Goal: Task Accomplishment & Management: Use online tool/utility

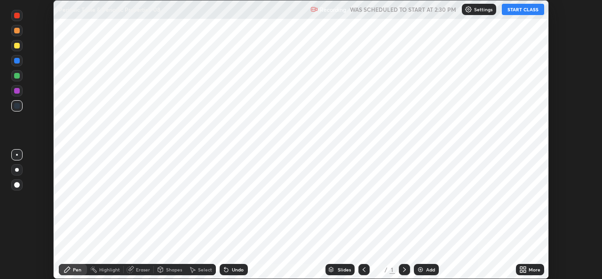
scroll to position [279, 602]
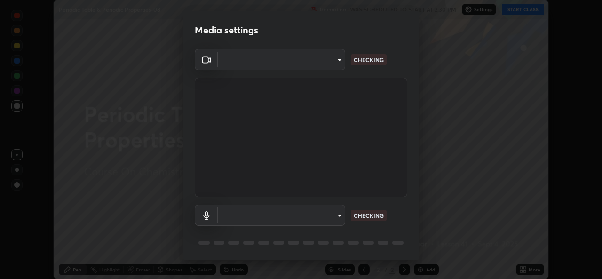
click at [334, 215] on body "Erase all Periodic Table & Periodic Properties-08 Recording WAS SCHEDULED TO ST…" at bounding box center [301, 139] width 602 height 279
type input "1bae5219f2427241882c49d72a3831d91ccadfd921fc1ac5908e7a23ac13a840"
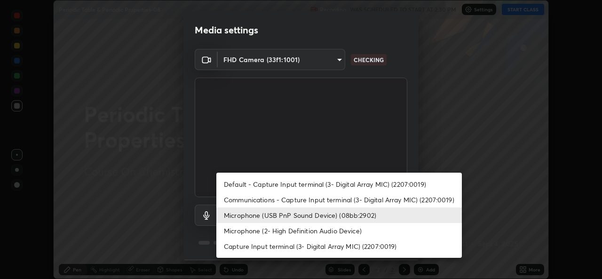
click at [307, 231] on li "Microphone (2- High Definition Audio Device)" at bounding box center [339, 231] width 246 height 16
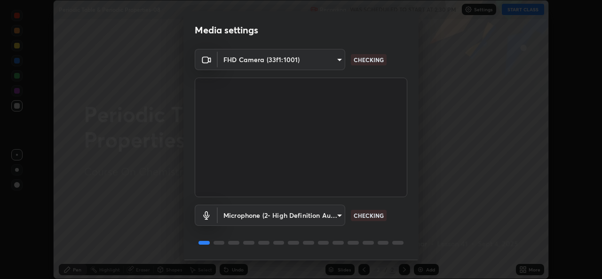
click at [331, 219] on body "Erase all Periodic Table & Periodic Properties-08 Recording WAS SCHEDULED TO ST…" at bounding box center [301, 139] width 602 height 279
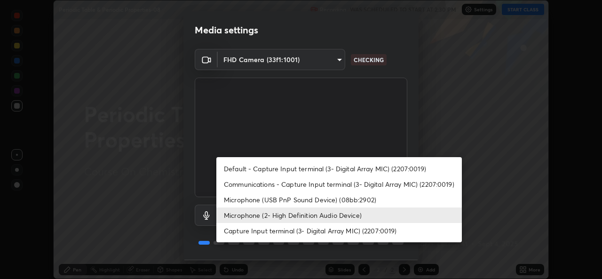
click at [315, 203] on li "Microphone (USB PnP Sound Device) (08bb:2902)" at bounding box center [339, 200] width 246 height 16
type input "d410c87dc0193b8b3cf58eff1f7b2380d82657523fa13e3063fc85e2b40aee02"
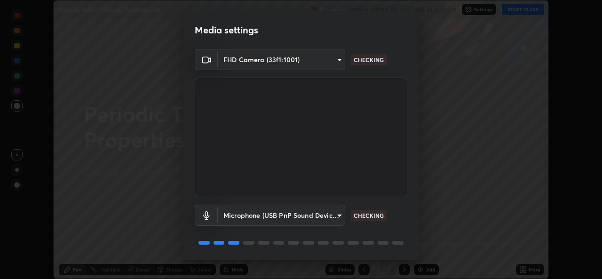
scroll to position [30, 0]
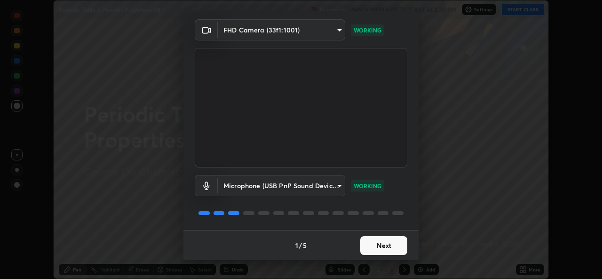
click at [384, 244] on button "Next" at bounding box center [383, 245] width 47 height 19
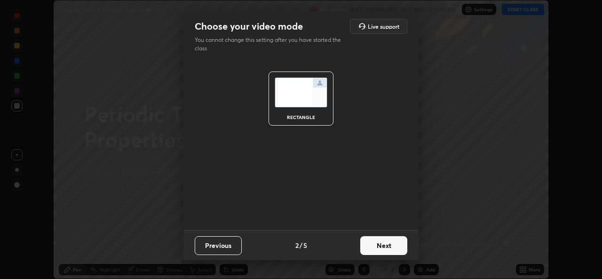
scroll to position [0, 0]
click at [390, 246] on button "Next" at bounding box center [383, 245] width 47 height 19
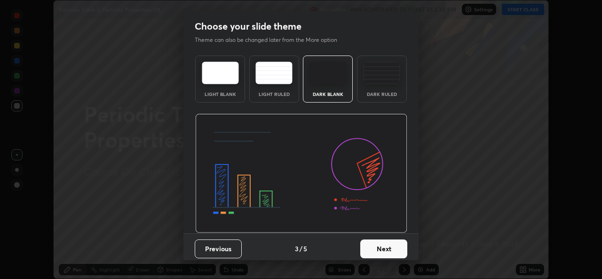
click at [394, 250] on button "Next" at bounding box center [383, 248] width 47 height 19
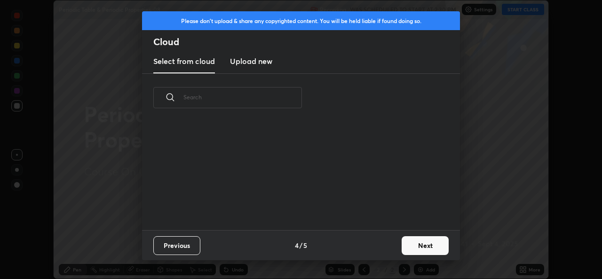
click at [412, 247] on button "Next" at bounding box center [425, 245] width 47 height 19
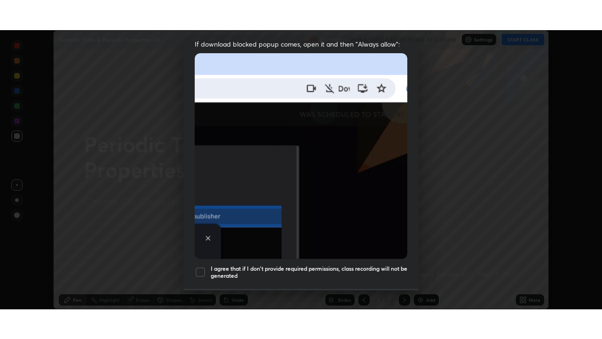
scroll to position [222, 0]
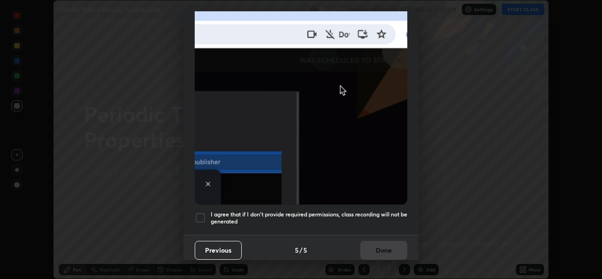
click at [346, 214] on h5 "I agree that if I don't provide required permissions, class recording will not …" at bounding box center [309, 218] width 197 height 15
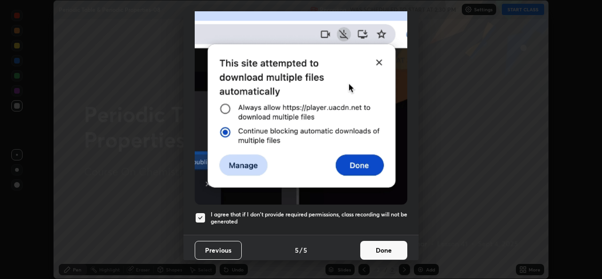
click at [372, 242] on button "Done" at bounding box center [383, 250] width 47 height 19
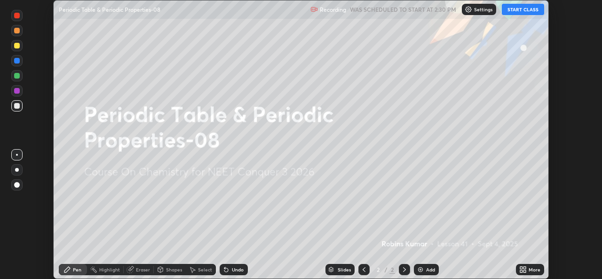
click at [521, 268] on icon at bounding box center [521, 268] width 2 height 2
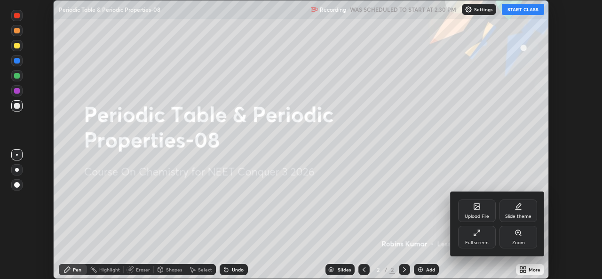
click at [472, 233] on div "Full screen" at bounding box center [477, 237] width 38 height 23
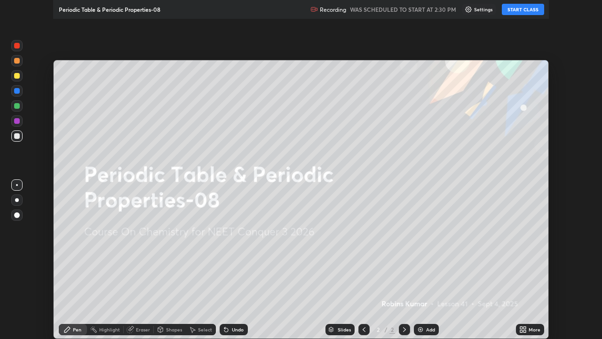
scroll to position [339, 602]
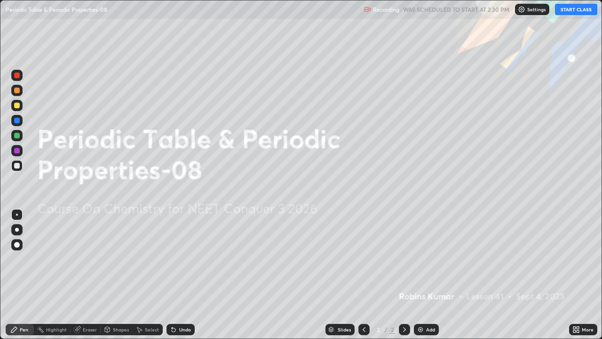
click at [581, 12] on button "START CLASS" at bounding box center [576, 9] width 42 height 11
click at [422, 279] on img at bounding box center [421, 330] width 8 height 8
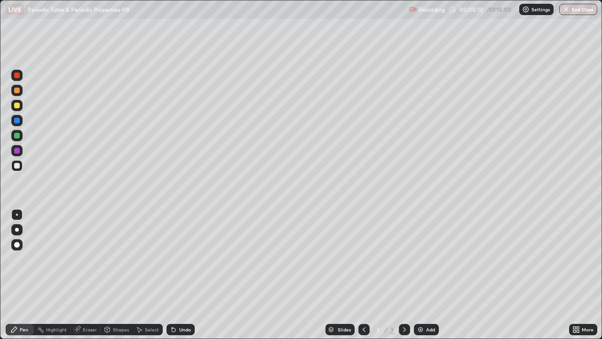
click at [422, 279] on img at bounding box center [421, 330] width 8 height 8
click at [424, 279] on div "Add" at bounding box center [426, 329] width 25 height 11
click at [425, 279] on div "Add" at bounding box center [426, 329] width 25 height 11
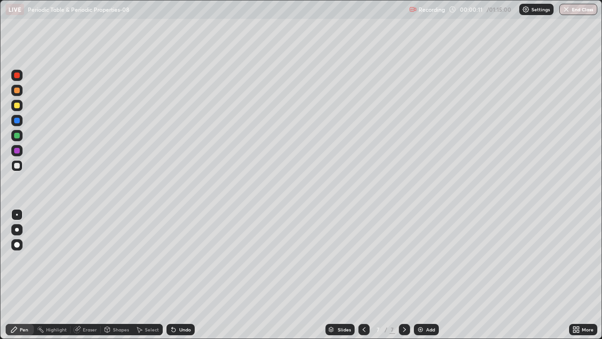
click at [425, 279] on div "Add" at bounding box center [426, 329] width 25 height 11
click at [422, 279] on img at bounding box center [421, 330] width 8 height 8
click at [363, 279] on icon at bounding box center [364, 330] width 8 height 8
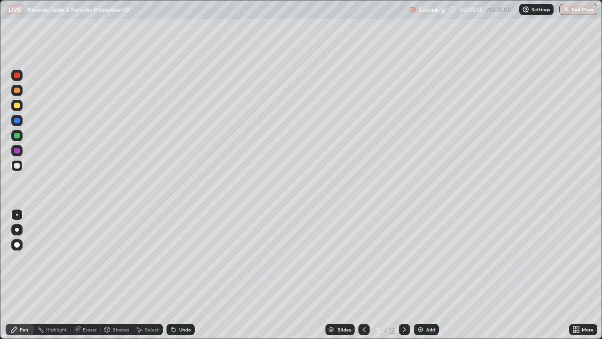
click at [363, 279] on icon at bounding box center [364, 330] width 8 height 8
click at [365, 279] on icon at bounding box center [364, 330] width 8 height 8
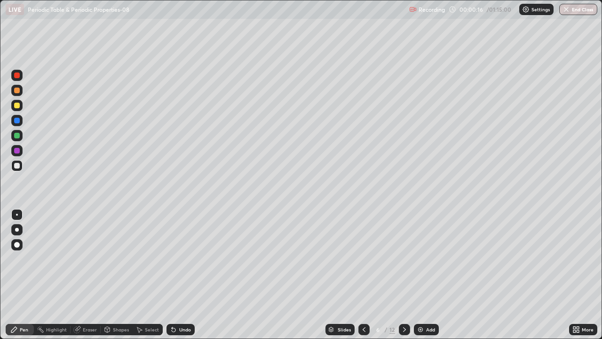
click at [365, 279] on icon at bounding box center [364, 330] width 8 height 8
click at [363, 279] on icon at bounding box center [364, 330] width 8 height 8
click at [18, 106] on div at bounding box center [17, 106] width 6 height 6
click at [17, 92] on div at bounding box center [17, 91] width 6 height 6
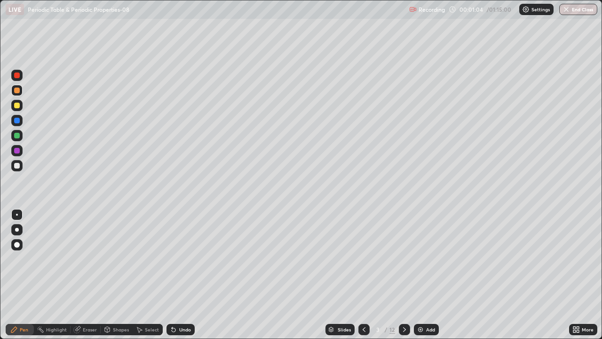
click at [17, 122] on div at bounding box center [17, 121] width 6 height 6
click at [17, 165] on div at bounding box center [17, 166] width 6 height 6
click at [18, 152] on div at bounding box center [17, 151] width 6 height 6
click at [17, 136] on div at bounding box center [17, 136] width 6 height 6
click at [16, 92] on div at bounding box center [17, 91] width 6 height 6
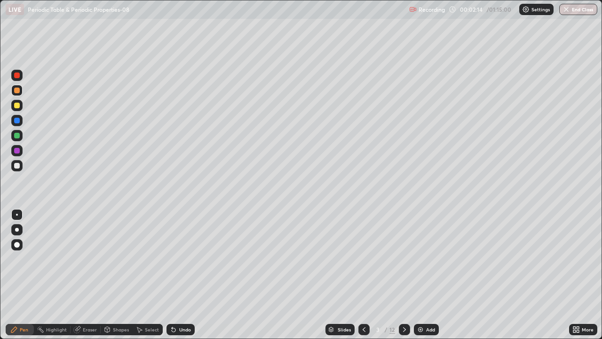
click at [17, 167] on div at bounding box center [17, 166] width 6 height 6
click at [16, 122] on div at bounding box center [17, 121] width 6 height 6
click at [17, 166] on div at bounding box center [17, 166] width 6 height 6
click at [17, 151] on div at bounding box center [17, 151] width 6 height 6
click at [18, 107] on div at bounding box center [17, 106] width 6 height 6
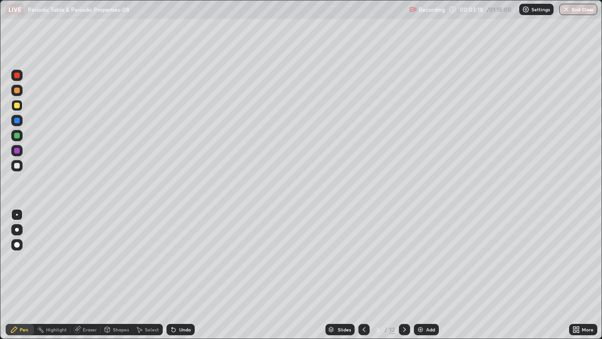
click at [17, 135] on div at bounding box center [17, 136] width 6 height 6
click at [19, 149] on div at bounding box center [17, 151] width 6 height 6
click at [16, 77] on div at bounding box center [17, 75] width 6 height 6
click at [176, 279] on div "Undo" at bounding box center [181, 329] width 28 height 11
click at [18, 105] on div at bounding box center [17, 106] width 6 height 6
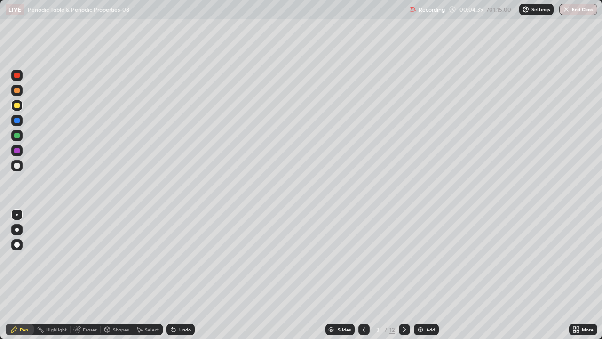
click at [170, 279] on icon at bounding box center [174, 330] width 8 height 8
click at [18, 125] on div at bounding box center [16, 120] width 11 height 11
click at [16, 107] on div at bounding box center [17, 106] width 6 height 6
click at [120, 279] on div "Shapes" at bounding box center [117, 329] width 32 height 11
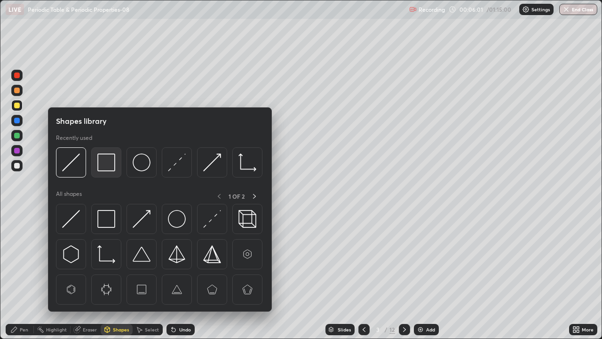
click at [108, 165] on img at bounding box center [106, 162] width 18 height 18
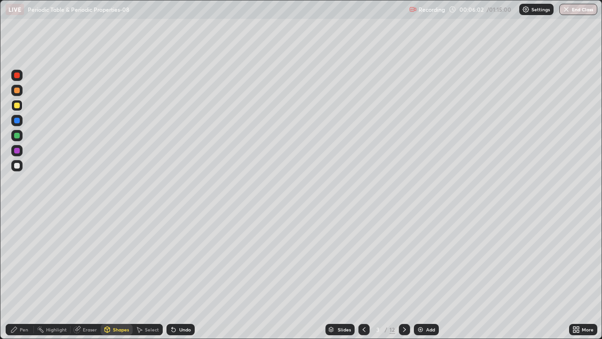
click at [19, 152] on div at bounding box center [17, 151] width 6 height 6
click at [23, 279] on div "Pen" at bounding box center [20, 329] width 28 height 11
click at [16, 105] on div at bounding box center [17, 106] width 6 height 6
click at [22, 76] on div at bounding box center [16, 75] width 11 height 11
click at [404, 279] on icon at bounding box center [405, 330] width 8 height 8
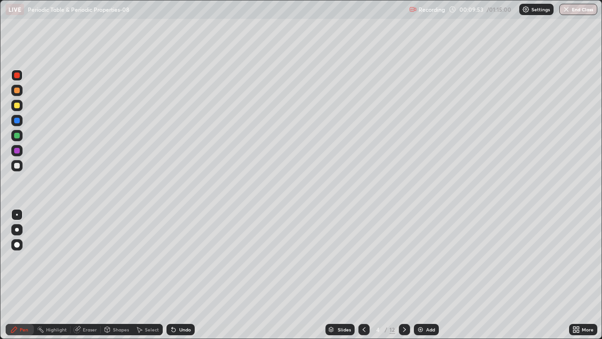
click at [16, 92] on div at bounding box center [17, 91] width 6 height 6
click at [360, 279] on icon at bounding box center [364, 330] width 8 height 8
click at [405, 279] on icon at bounding box center [405, 330] width 8 height 8
click at [18, 137] on div at bounding box center [17, 136] width 6 height 6
click at [17, 106] on div at bounding box center [17, 106] width 6 height 6
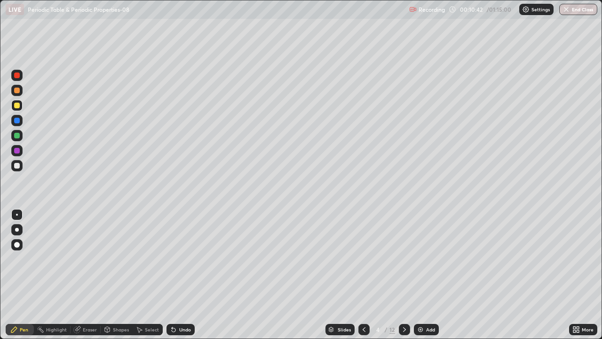
click at [16, 166] on div at bounding box center [17, 166] width 6 height 6
click at [18, 120] on div at bounding box center [17, 121] width 6 height 6
click at [18, 163] on div at bounding box center [17, 166] width 6 height 6
click at [19, 120] on div at bounding box center [17, 121] width 6 height 6
click at [16, 166] on div at bounding box center [17, 166] width 6 height 6
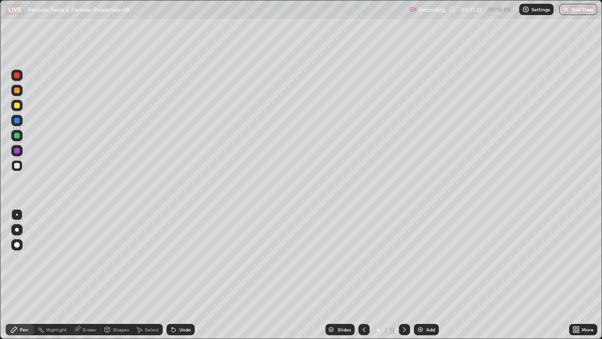
click at [17, 121] on div at bounding box center [17, 121] width 6 height 6
click at [16, 135] on div at bounding box center [17, 136] width 6 height 6
click at [18, 149] on div at bounding box center [17, 151] width 6 height 6
click at [17, 136] on div at bounding box center [17, 136] width 6 height 6
click at [20, 122] on div at bounding box center [16, 120] width 11 height 11
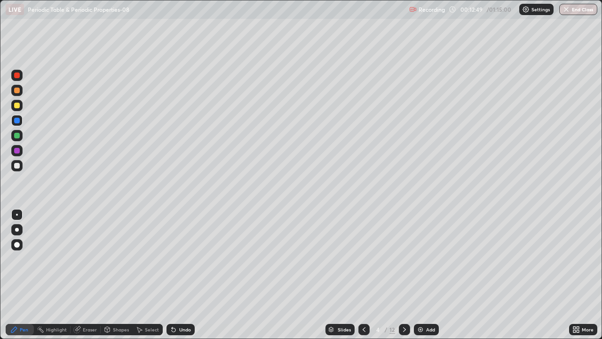
click at [16, 152] on div at bounding box center [17, 151] width 6 height 6
click at [19, 165] on div at bounding box center [17, 166] width 6 height 6
click at [22, 123] on div at bounding box center [16, 120] width 11 height 11
click at [17, 149] on div at bounding box center [17, 151] width 6 height 6
click at [21, 167] on div at bounding box center [16, 165] width 11 height 11
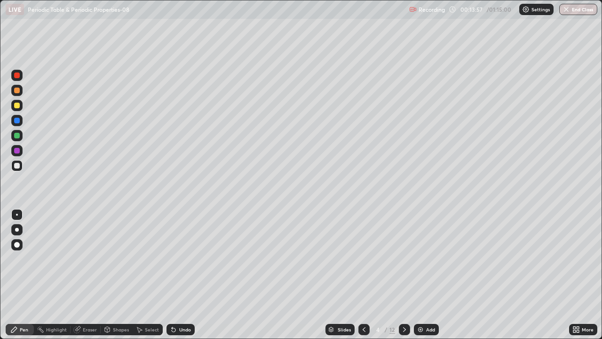
click at [19, 137] on div at bounding box center [17, 136] width 6 height 6
click at [20, 166] on div at bounding box center [16, 165] width 11 height 11
click at [19, 124] on div at bounding box center [16, 120] width 11 height 11
click at [19, 152] on div at bounding box center [17, 151] width 6 height 6
click at [60, 279] on div "Highlight" at bounding box center [56, 329] width 21 height 5
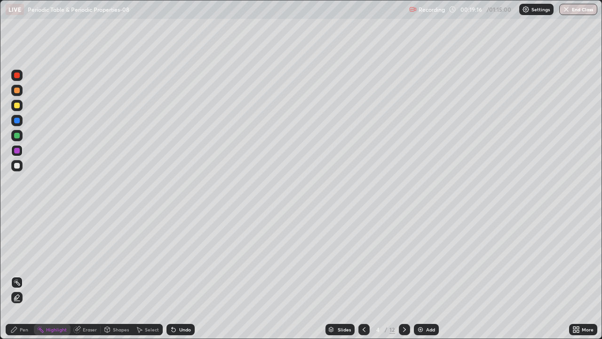
click at [399, 279] on div at bounding box center [404, 329] width 11 height 11
click at [19, 279] on div "Pen" at bounding box center [20, 329] width 28 height 11
click at [18, 89] on div at bounding box center [17, 91] width 6 height 6
click at [179, 279] on div "Undo" at bounding box center [185, 329] width 12 height 5
click at [182, 279] on div "Undo" at bounding box center [185, 329] width 12 height 5
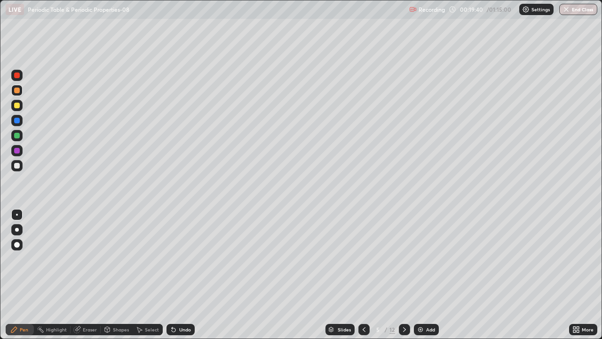
click at [184, 279] on div "Undo" at bounding box center [185, 329] width 12 height 5
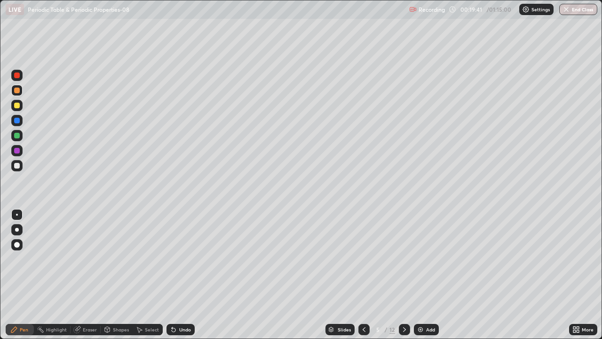
click at [184, 279] on div "Undo" at bounding box center [185, 329] width 12 height 5
click at [16, 168] on div at bounding box center [17, 166] width 6 height 6
click at [57, 279] on div "Highlight" at bounding box center [56, 329] width 21 height 5
click at [24, 279] on div "Pen" at bounding box center [24, 329] width 8 height 5
click at [19, 136] on div at bounding box center [17, 136] width 6 height 6
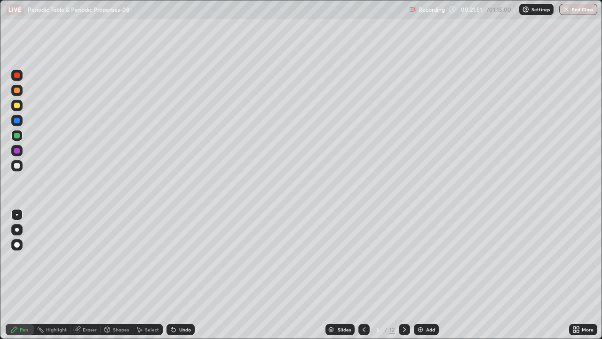
click at [363, 279] on icon at bounding box center [364, 330] width 8 height 8
click at [404, 279] on icon at bounding box center [405, 330] width 8 height 8
click at [18, 150] on div at bounding box center [17, 151] width 6 height 6
click at [20, 169] on div at bounding box center [16, 165] width 11 height 11
click at [359, 279] on div at bounding box center [364, 329] width 11 height 11
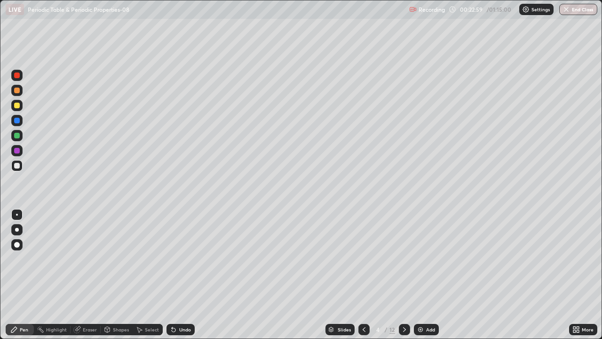
click at [399, 279] on div at bounding box center [404, 329] width 11 height 11
click at [403, 279] on icon at bounding box center [404, 329] width 3 height 5
click at [363, 279] on icon at bounding box center [364, 330] width 8 height 8
click at [362, 279] on icon at bounding box center [364, 330] width 8 height 8
click at [402, 279] on icon at bounding box center [405, 330] width 8 height 8
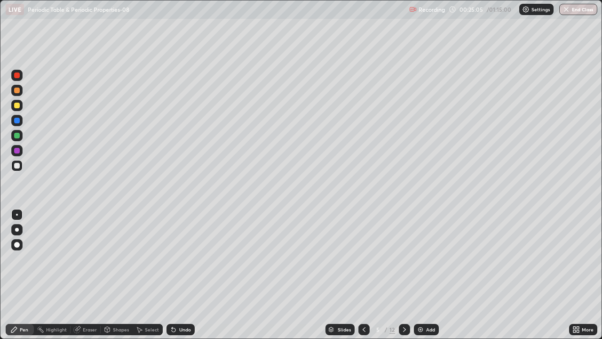
click at [404, 279] on icon at bounding box center [405, 330] width 8 height 8
click at [17, 91] on div at bounding box center [17, 91] width 6 height 6
click at [16, 152] on div at bounding box center [17, 151] width 6 height 6
click at [19, 120] on div at bounding box center [17, 121] width 6 height 6
click at [181, 279] on div "Undo" at bounding box center [185, 329] width 12 height 5
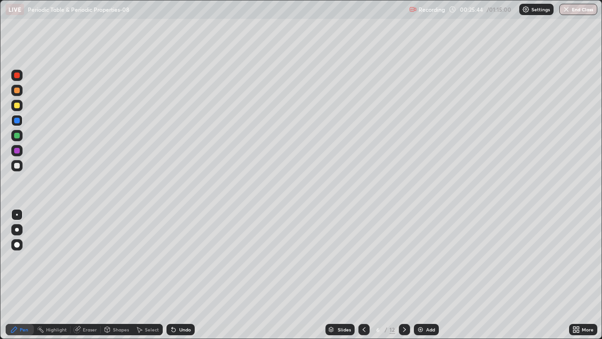
click at [184, 279] on div "Undo" at bounding box center [185, 329] width 12 height 5
click at [17, 152] on div at bounding box center [17, 151] width 6 height 6
click at [21, 136] on div at bounding box center [16, 135] width 11 height 11
click at [16, 119] on div at bounding box center [17, 121] width 6 height 6
click at [54, 279] on div "Highlight" at bounding box center [56, 329] width 21 height 5
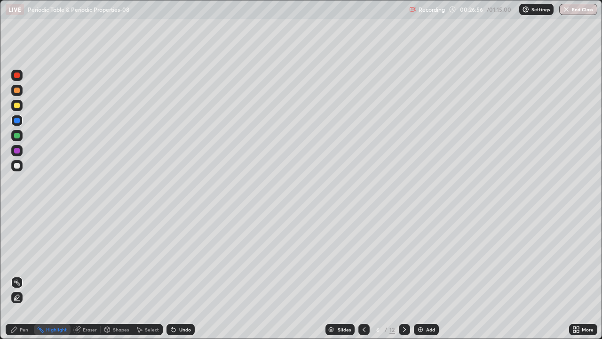
click at [17, 108] on div at bounding box center [17, 106] width 6 height 6
click at [14, 279] on div "Pen" at bounding box center [20, 329] width 28 height 11
click at [18, 164] on div at bounding box center [17, 166] width 6 height 6
click at [18, 279] on div "Pen" at bounding box center [20, 329] width 28 height 11
click at [17, 121] on div at bounding box center [17, 121] width 6 height 6
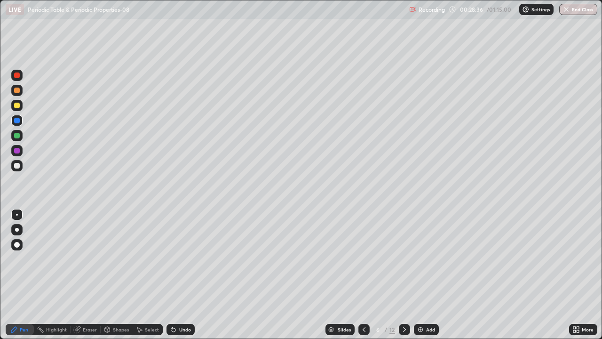
click at [16, 150] on div at bounding box center [17, 151] width 6 height 6
click at [403, 279] on icon at bounding box center [405, 330] width 8 height 8
click at [19, 93] on div at bounding box center [17, 91] width 6 height 6
click at [17, 105] on div at bounding box center [17, 106] width 6 height 6
click at [16, 136] on div at bounding box center [17, 136] width 6 height 6
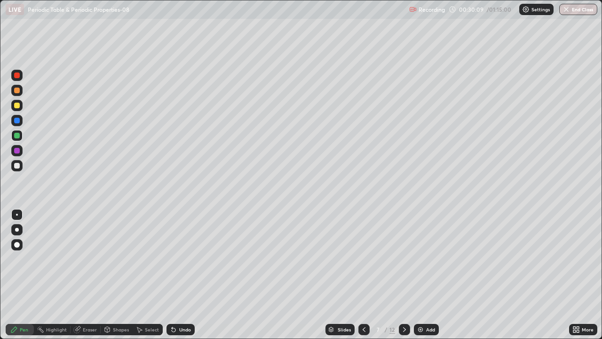
click at [17, 92] on div at bounding box center [17, 91] width 6 height 6
click at [16, 107] on div at bounding box center [17, 106] width 6 height 6
click at [19, 136] on div at bounding box center [17, 136] width 6 height 6
click at [16, 107] on div at bounding box center [17, 106] width 6 height 6
click at [17, 164] on div at bounding box center [17, 166] width 6 height 6
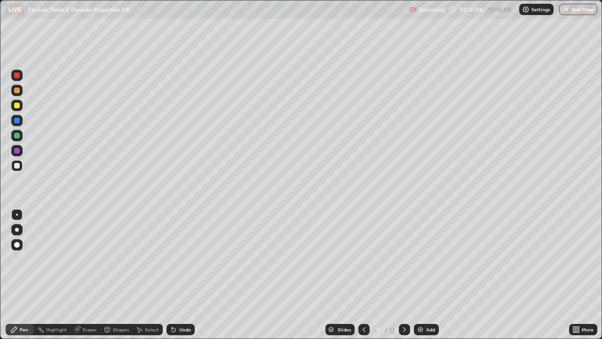
click at [17, 120] on div at bounding box center [17, 121] width 6 height 6
click at [17, 165] on div at bounding box center [17, 166] width 6 height 6
click at [20, 165] on div at bounding box center [16, 165] width 11 height 11
click at [19, 136] on div at bounding box center [17, 136] width 6 height 6
click at [18, 121] on div at bounding box center [17, 121] width 6 height 6
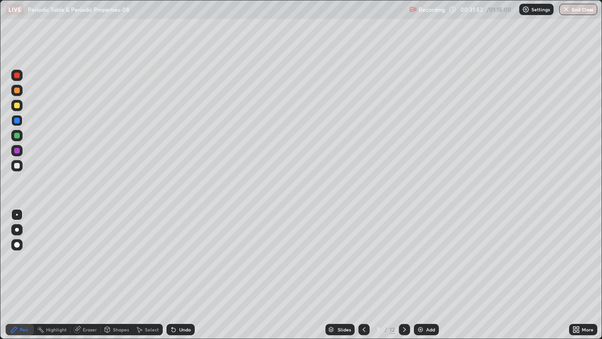
click at [18, 88] on div at bounding box center [17, 91] width 6 height 6
click at [18, 153] on div at bounding box center [17, 151] width 6 height 6
click at [18, 134] on div at bounding box center [17, 136] width 6 height 6
click at [18, 166] on div at bounding box center [17, 166] width 6 height 6
click at [15, 121] on div at bounding box center [17, 121] width 6 height 6
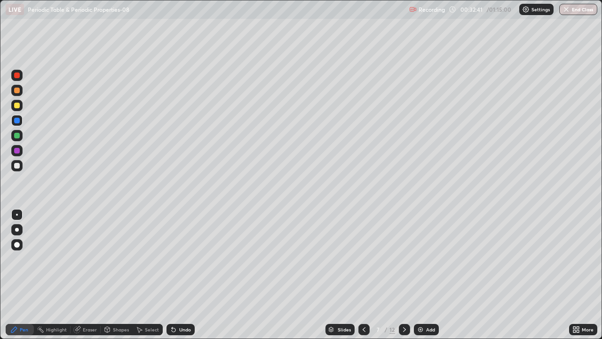
click at [16, 151] on div at bounding box center [17, 151] width 6 height 6
click at [17, 106] on div at bounding box center [17, 106] width 6 height 6
click at [113, 279] on div "Shapes" at bounding box center [121, 329] width 16 height 5
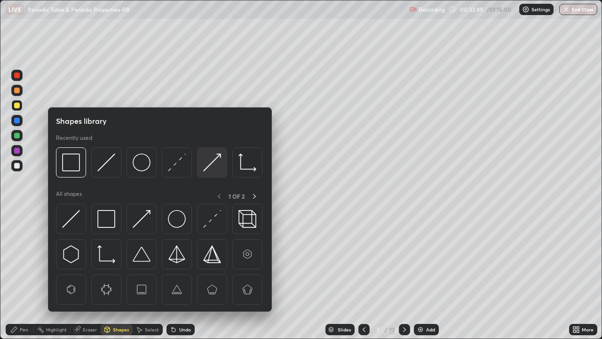
click at [204, 168] on img at bounding box center [212, 162] width 18 height 18
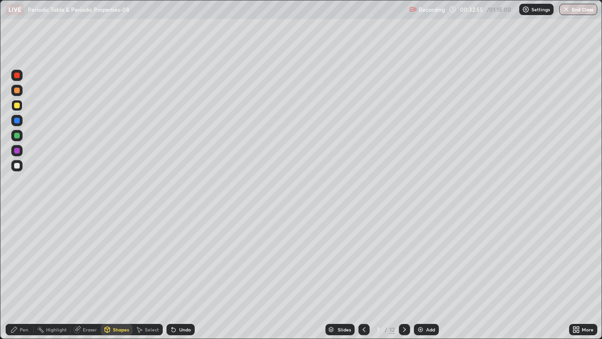
click at [120, 279] on div "Shapes" at bounding box center [121, 329] width 16 height 5
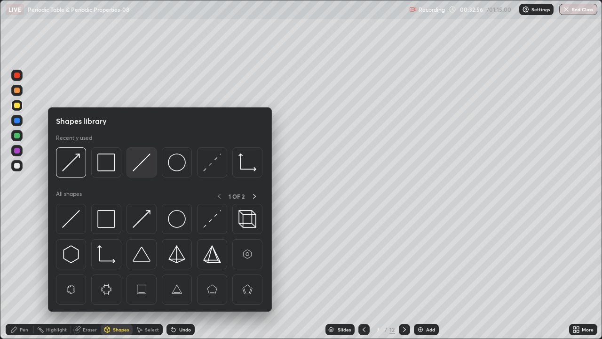
click at [136, 166] on img at bounding box center [142, 162] width 18 height 18
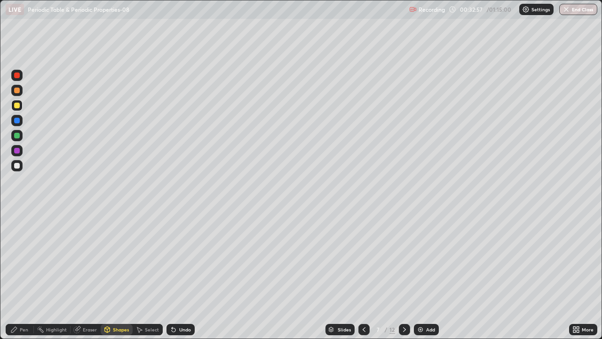
click at [18, 136] on div at bounding box center [17, 136] width 6 height 6
click at [18, 166] on div at bounding box center [17, 166] width 6 height 6
click at [22, 279] on div "Pen" at bounding box center [24, 329] width 8 height 5
click at [17, 152] on div at bounding box center [17, 151] width 6 height 6
click at [16, 91] on div at bounding box center [17, 91] width 6 height 6
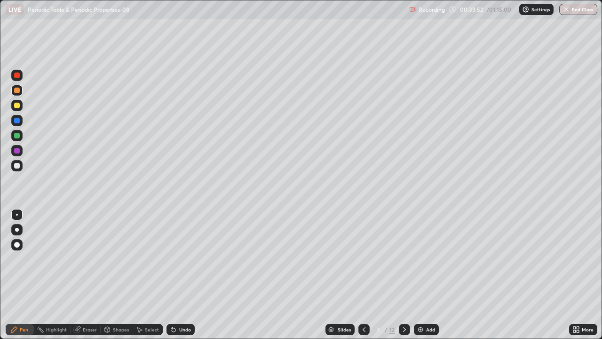
click at [185, 279] on div "Undo" at bounding box center [185, 329] width 12 height 5
click at [22, 117] on div at bounding box center [16, 120] width 11 height 11
click at [126, 279] on div "Shapes" at bounding box center [121, 329] width 16 height 5
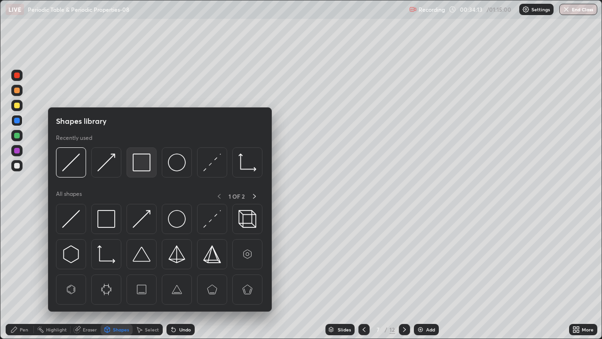
click at [139, 167] on img at bounding box center [142, 162] width 18 height 18
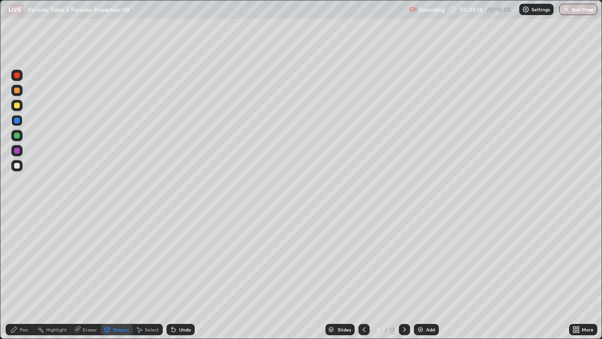
click at [18, 74] on div at bounding box center [17, 75] width 6 height 6
click at [22, 279] on div "Pen" at bounding box center [24, 329] width 8 height 5
click at [16, 76] on div at bounding box center [17, 75] width 6 height 6
click at [172, 279] on icon at bounding box center [172, 327] width 1 height 1
click at [184, 279] on div "Undo" at bounding box center [185, 329] width 12 height 5
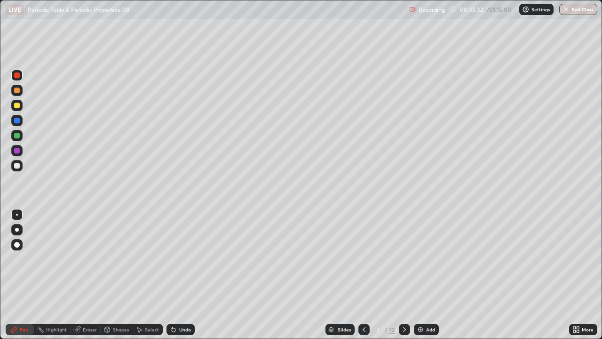
click at [17, 90] on div at bounding box center [17, 91] width 6 height 6
click at [18, 165] on div at bounding box center [17, 166] width 6 height 6
click at [19, 123] on div at bounding box center [16, 120] width 11 height 11
click at [124, 279] on div "Shapes" at bounding box center [121, 329] width 16 height 5
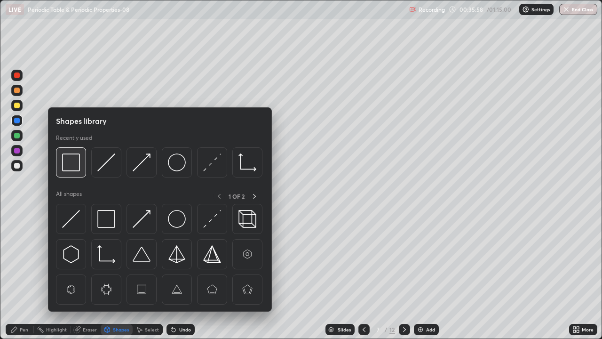
click at [74, 169] on img at bounding box center [71, 162] width 18 height 18
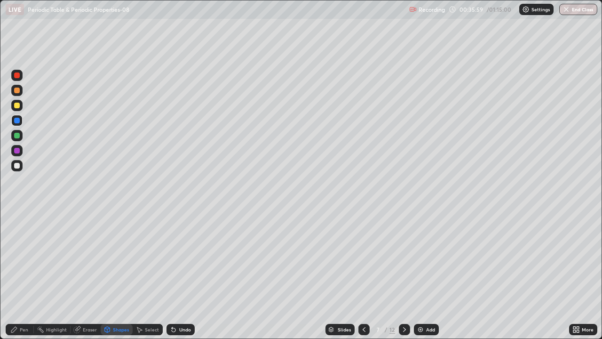
click at [17, 76] on div at bounding box center [17, 75] width 6 height 6
click at [24, 279] on div "Pen" at bounding box center [24, 329] width 8 height 5
click at [19, 107] on div at bounding box center [17, 106] width 6 height 6
click at [402, 279] on icon at bounding box center [405, 330] width 8 height 8
click at [17, 88] on div at bounding box center [17, 91] width 6 height 6
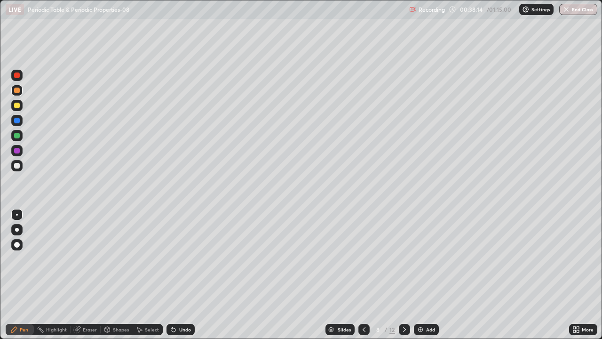
click at [18, 107] on div at bounding box center [17, 106] width 6 height 6
click at [19, 91] on div at bounding box center [17, 91] width 6 height 6
click at [16, 104] on div at bounding box center [17, 106] width 6 height 6
click at [17, 152] on div at bounding box center [17, 151] width 6 height 6
click at [112, 279] on div "Shapes" at bounding box center [117, 329] width 32 height 11
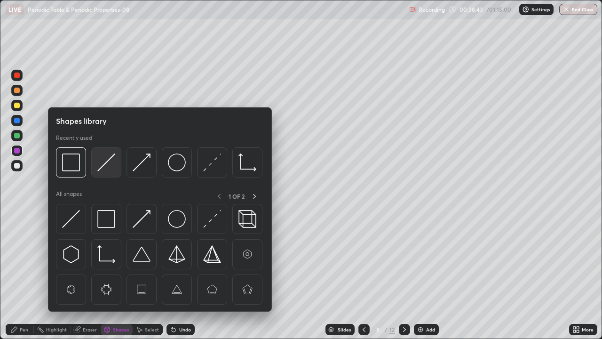
click at [99, 170] on img at bounding box center [106, 162] width 18 height 18
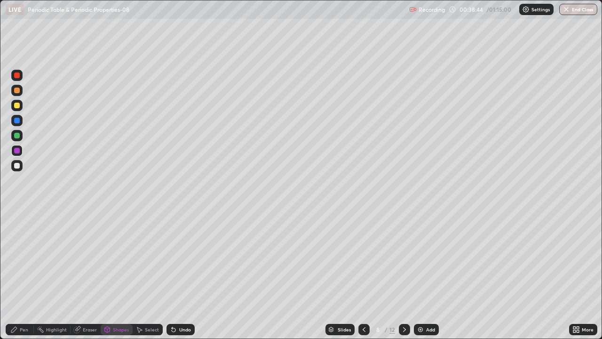
click at [17, 107] on div at bounding box center [17, 106] width 6 height 6
click at [28, 279] on div "Pen" at bounding box center [20, 329] width 28 height 11
click at [14, 168] on div at bounding box center [16, 165] width 11 height 11
click at [17, 136] on div at bounding box center [17, 136] width 6 height 6
click at [16, 168] on div at bounding box center [17, 166] width 6 height 6
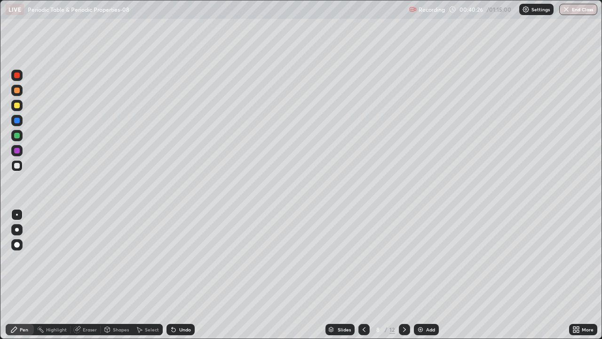
click at [17, 137] on div at bounding box center [17, 136] width 6 height 6
click at [17, 121] on div at bounding box center [17, 121] width 6 height 6
click at [52, 279] on div "Highlight" at bounding box center [52, 329] width 37 height 11
click at [25, 279] on div "Pen" at bounding box center [20, 329] width 28 height 11
click at [17, 122] on div at bounding box center [17, 121] width 6 height 6
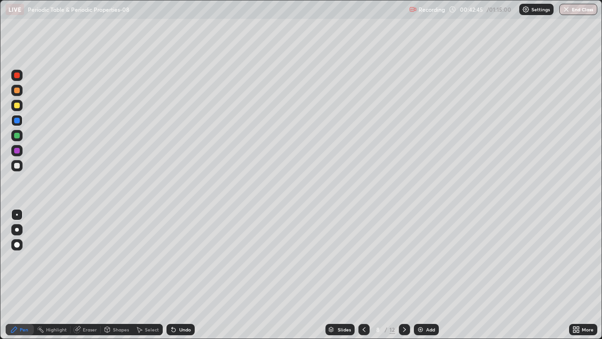
click at [18, 92] on div at bounding box center [17, 91] width 6 height 6
click at [17, 78] on div at bounding box center [17, 75] width 6 height 6
click at [18, 105] on div at bounding box center [17, 106] width 6 height 6
click at [18, 136] on div at bounding box center [17, 136] width 6 height 6
click at [22, 162] on div at bounding box center [16, 165] width 11 height 11
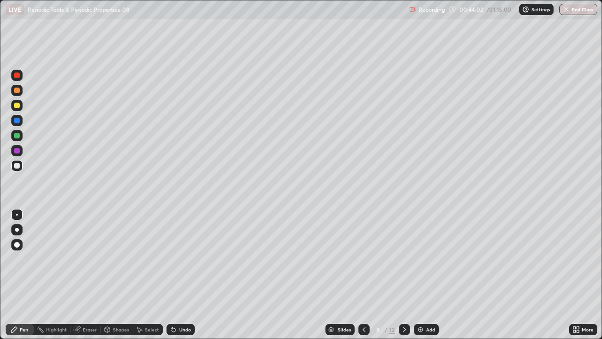
click at [18, 149] on div at bounding box center [17, 151] width 6 height 6
click at [17, 106] on div at bounding box center [17, 106] width 6 height 6
click at [21, 120] on div at bounding box center [16, 120] width 11 height 11
click at [22, 103] on div at bounding box center [16, 105] width 11 height 11
click at [21, 118] on div at bounding box center [16, 120] width 11 height 11
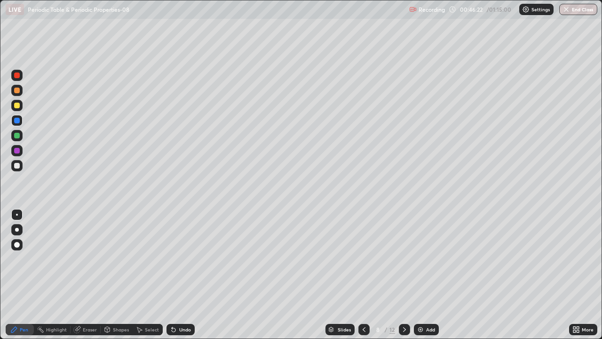
click at [19, 152] on div at bounding box center [17, 151] width 6 height 6
click at [21, 166] on div at bounding box center [16, 165] width 11 height 11
click at [17, 120] on div at bounding box center [17, 121] width 6 height 6
click at [56, 279] on div "Highlight" at bounding box center [56, 329] width 21 height 5
click at [404, 279] on icon at bounding box center [405, 330] width 8 height 8
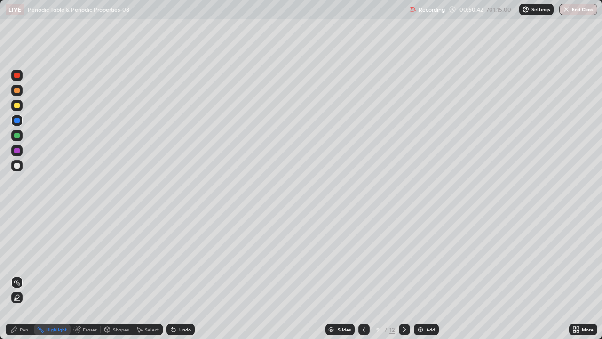
click at [19, 279] on div "Pen" at bounding box center [20, 329] width 28 height 11
click at [18, 107] on div at bounding box center [17, 106] width 6 height 6
click at [15, 162] on div at bounding box center [16, 165] width 11 height 11
click at [17, 120] on div at bounding box center [17, 121] width 6 height 6
click at [16, 167] on div at bounding box center [17, 166] width 6 height 6
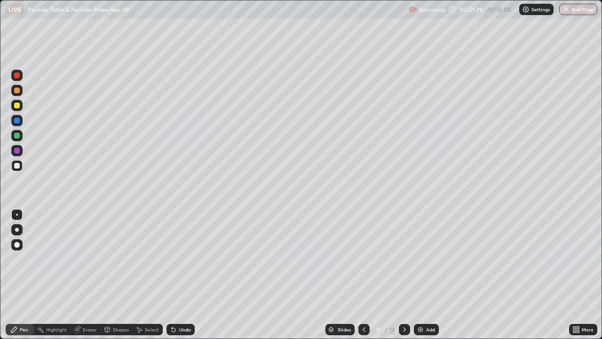
click at [16, 90] on div at bounding box center [17, 91] width 6 height 6
click at [16, 119] on div at bounding box center [17, 121] width 6 height 6
click at [19, 164] on div at bounding box center [17, 166] width 6 height 6
click at [188, 279] on div "Undo" at bounding box center [181, 329] width 28 height 11
click at [19, 148] on div at bounding box center [17, 151] width 6 height 6
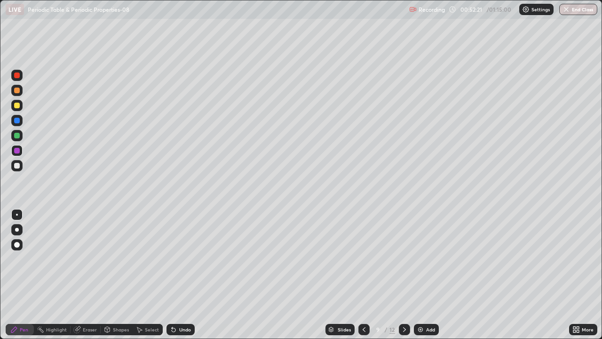
click at [19, 164] on div at bounding box center [17, 166] width 6 height 6
click at [16, 90] on div at bounding box center [17, 91] width 6 height 6
click at [17, 150] on div at bounding box center [17, 151] width 6 height 6
click at [16, 163] on div at bounding box center [17, 166] width 6 height 6
click at [183, 279] on div "Undo" at bounding box center [181, 329] width 28 height 11
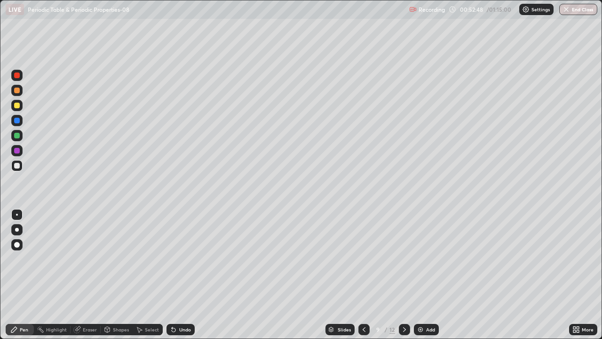
click at [185, 279] on div "Undo" at bounding box center [181, 329] width 28 height 11
click at [187, 279] on div "Undo" at bounding box center [185, 329] width 12 height 5
click at [19, 135] on div at bounding box center [17, 136] width 6 height 6
click at [17, 77] on div at bounding box center [17, 75] width 6 height 6
click at [16, 150] on div at bounding box center [17, 151] width 6 height 6
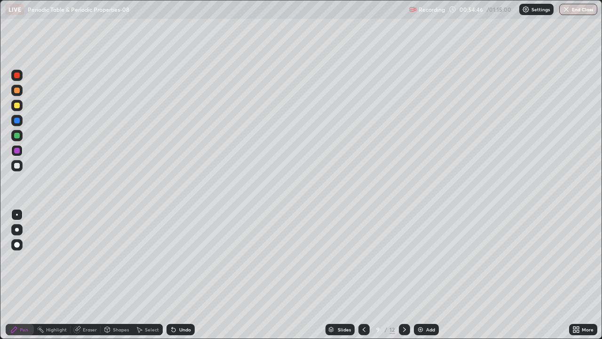
click at [18, 136] on div at bounding box center [17, 136] width 6 height 6
click at [21, 108] on div at bounding box center [16, 105] width 11 height 11
click at [16, 150] on div at bounding box center [17, 151] width 6 height 6
click at [21, 107] on div at bounding box center [16, 105] width 11 height 11
click at [19, 77] on div at bounding box center [17, 75] width 6 height 6
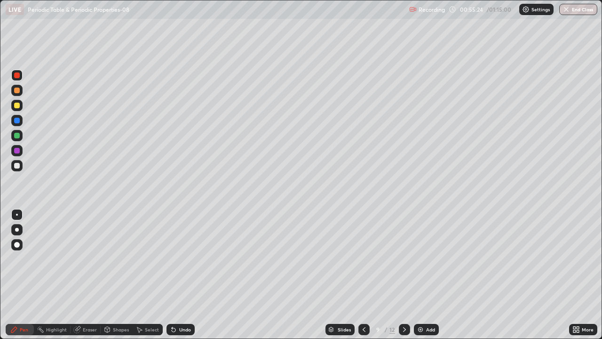
click at [19, 134] on div at bounding box center [17, 136] width 6 height 6
click at [21, 104] on div at bounding box center [16, 105] width 11 height 11
click at [56, 279] on div "Highlight" at bounding box center [56, 329] width 21 height 5
click at [401, 279] on icon at bounding box center [405, 330] width 8 height 8
click at [24, 279] on div "Pen" at bounding box center [24, 329] width 8 height 5
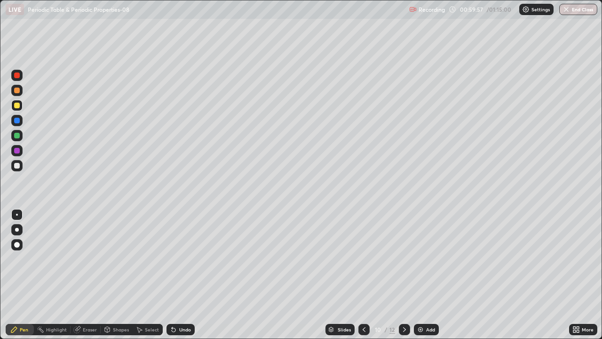
click at [16, 94] on div at bounding box center [16, 90] width 11 height 11
click at [16, 135] on div at bounding box center [17, 136] width 6 height 6
click at [19, 106] on div at bounding box center [17, 106] width 6 height 6
click at [19, 165] on div at bounding box center [17, 166] width 6 height 6
click at [16, 119] on div at bounding box center [17, 121] width 6 height 6
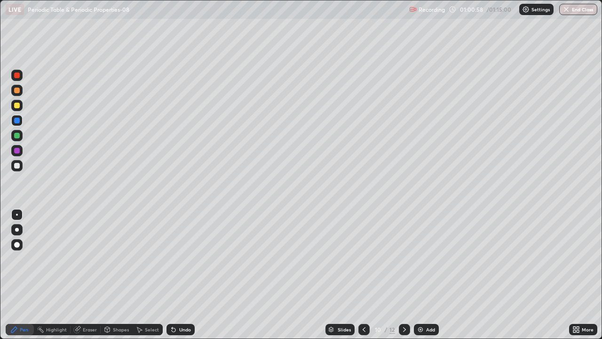
click at [16, 106] on div at bounding box center [17, 106] width 6 height 6
click at [16, 163] on div at bounding box center [17, 166] width 6 height 6
click at [17, 122] on div at bounding box center [17, 121] width 6 height 6
click at [17, 76] on div at bounding box center [17, 75] width 6 height 6
click at [16, 136] on div at bounding box center [17, 136] width 6 height 6
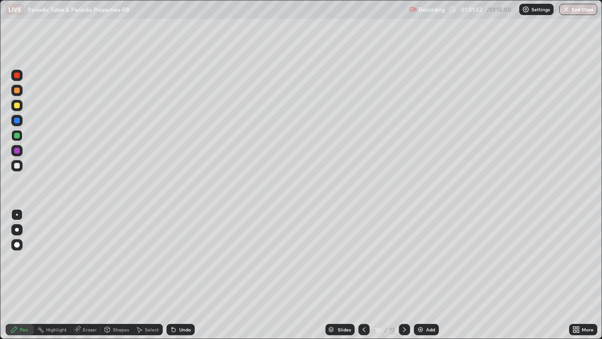
click at [172, 279] on icon at bounding box center [174, 330] width 4 height 4
click at [178, 279] on div "Undo" at bounding box center [181, 329] width 28 height 11
click at [18, 151] on div at bounding box center [17, 151] width 6 height 6
click at [18, 106] on div at bounding box center [17, 106] width 6 height 6
click at [21, 148] on div at bounding box center [16, 150] width 11 height 11
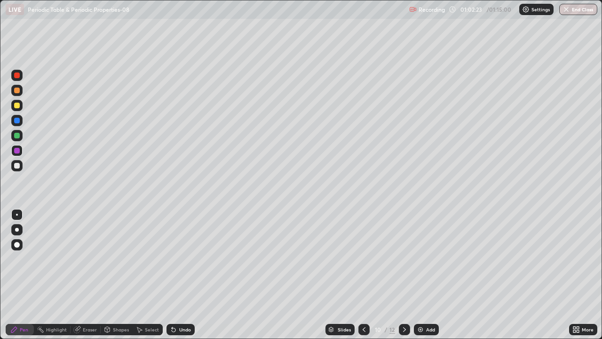
click at [21, 107] on div at bounding box center [16, 105] width 11 height 11
click at [18, 78] on div at bounding box center [17, 75] width 6 height 6
click at [17, 122] on div at bounding box center [17, 121] width 6 height 6
click at [18, 75] on div at bounding box center [17, 75] width 6 height 6
click at [20, 120] on div at bounding box center [16, 120] width 11 height 11
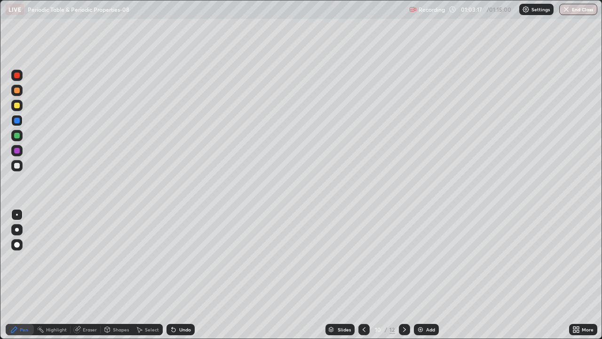
click at [20, 106] on div at bounding box center [16, 105] width 11 height 11
click at [17, 72] on div at bounding box center [17, 75] width 6 height 6
click at [14, 118] on div at bounding box center [16, 120] width 11 height 11
click at [19, 106] on div at bounding box center [17, 106] width 6 height 6
click at [184, 279] on div "Undo" at bounding box center [185, 329] width 12 height 5
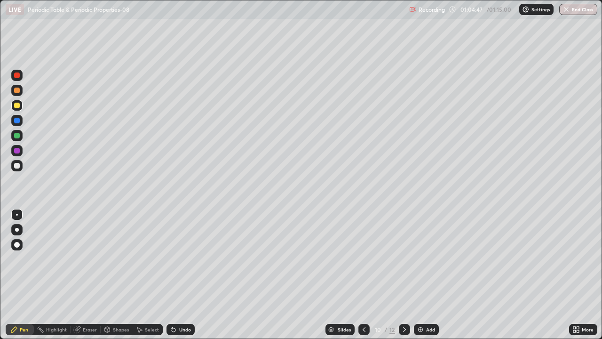
click at [20, 87] on div at bounding box center [16, 90] width 11 height 11
click at [20, 165] on div at bounding box center [16, 165] width 11 height 11
click at [22, 76] on div at bounding box center [16, 75] width 11 height 11
click at [19, 137] on div at bounding box center [17, 136] width 6 height 6
click at [122, 279] on div "Shapes" at bounding box center [121, 329] width 16 height 5
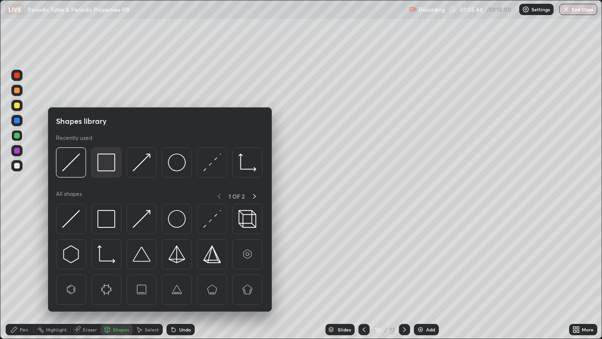
click at [107, 169] on img at bounding box center [106, 162] width 18 height 18
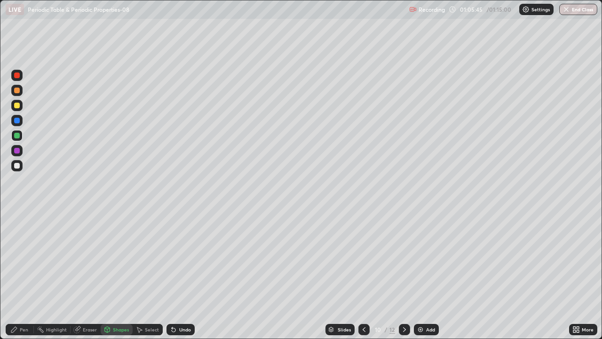
click at [18, 152] on div at bounding box center [17, 151] width 6 height 6
click at [45, 279] on div "Highlight" at bounding box center [52, 329] width 37 height 11
click at [15, 80] on div at bounding box center [16, 75] width 11 height 11
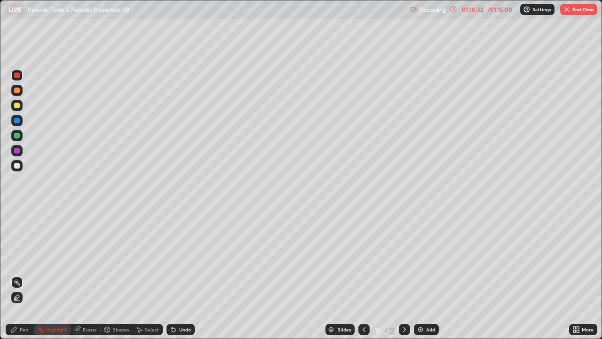
click at [571, 13] on button "End Class" at bounding box center [578, 9] width 37 height 11
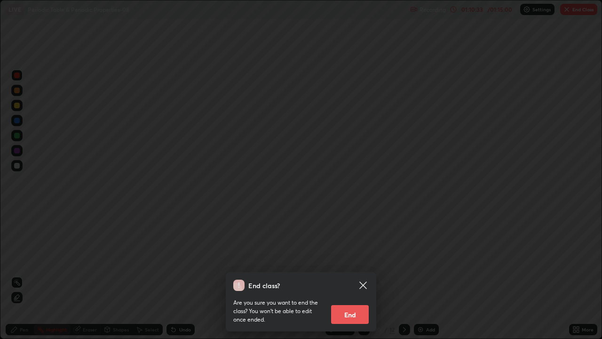
click at [354, 279] on button "End" at bounding box center [350, 314] width 38 height 19
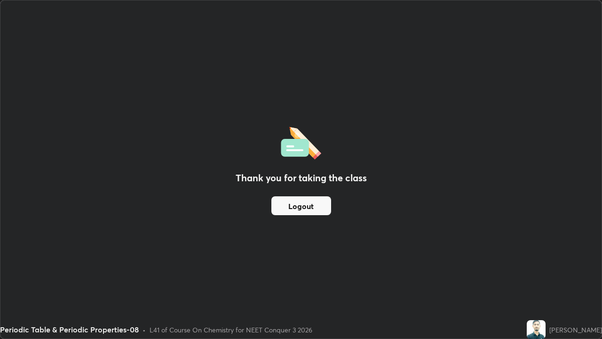
click at [315, 202] on button "Logout" at bounding box center [301, 205] width 60 height 19
